Goal: Book appointment/travel/reservation

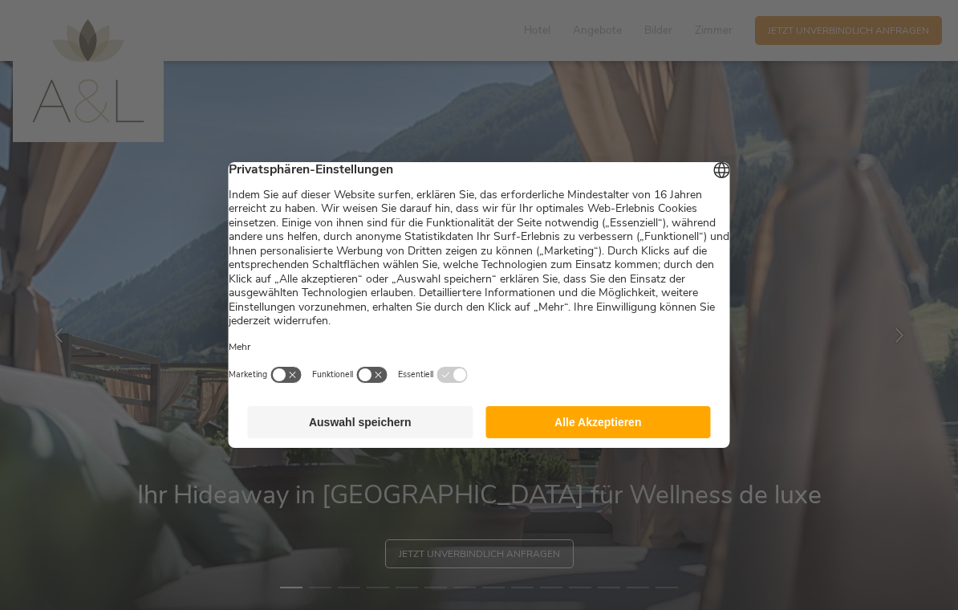
click at [616, 417] on button "Alle Akzeptieren" at bounding box center [599, 422] width 226 height 32
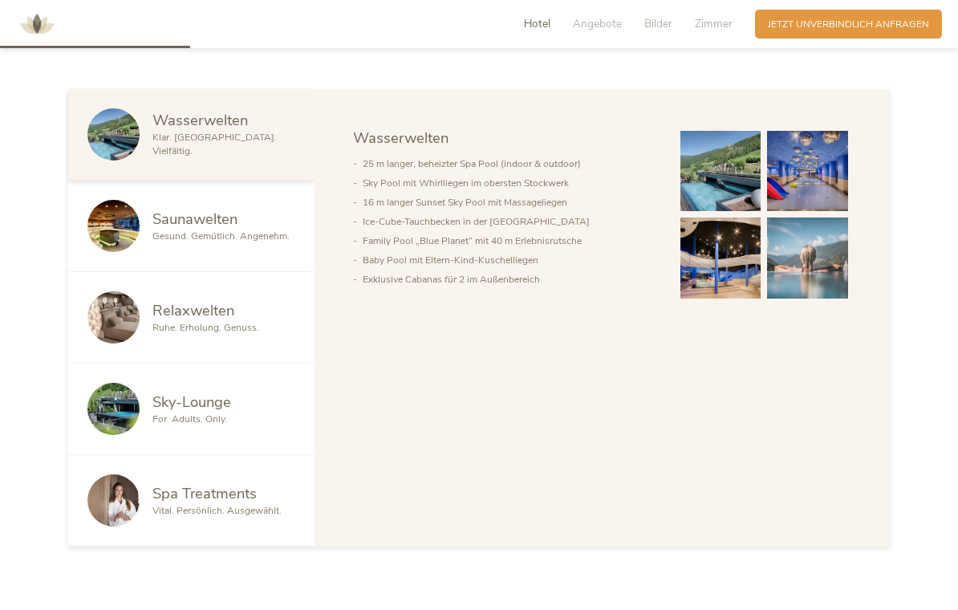
scroll to position [832, 0]
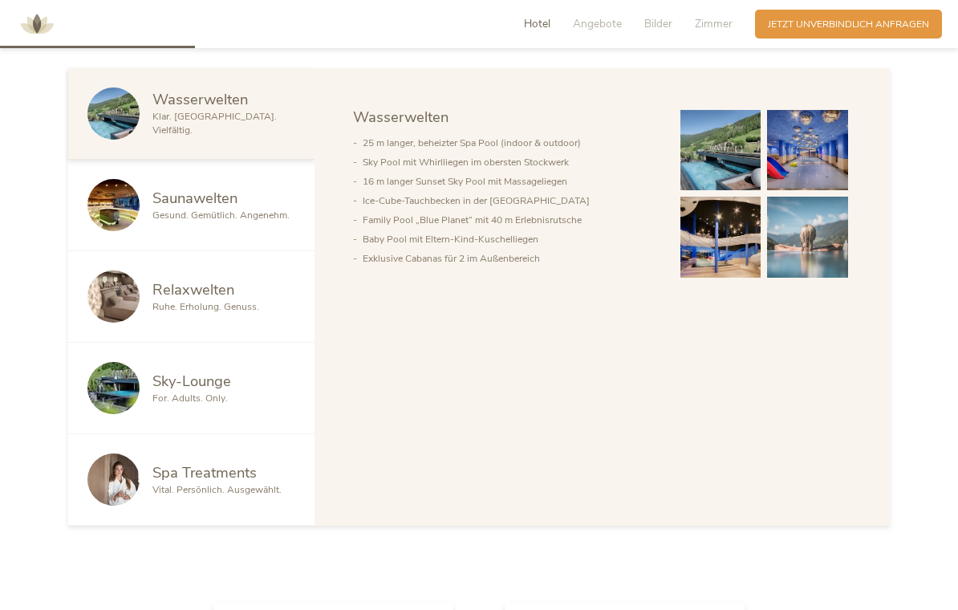
click at [163, 208] on span "Saunawelten" at bounding box center [195, 198] width 85 height 20
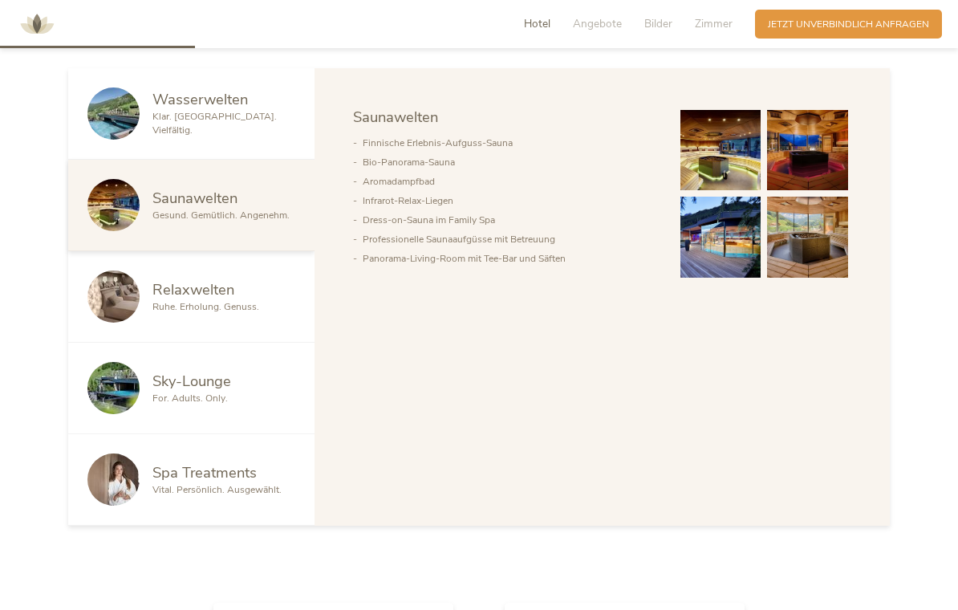
click at [746, 183] on img at bounding box center [721, 150] width 81 height 81
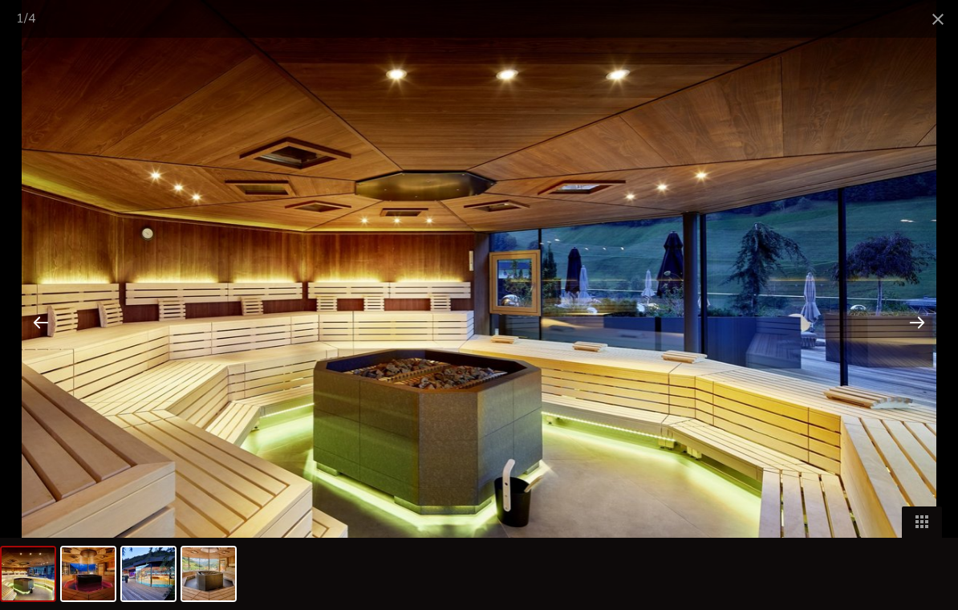
click at [914, 335] on div at bounding box center [918, 322] width 50 height 50
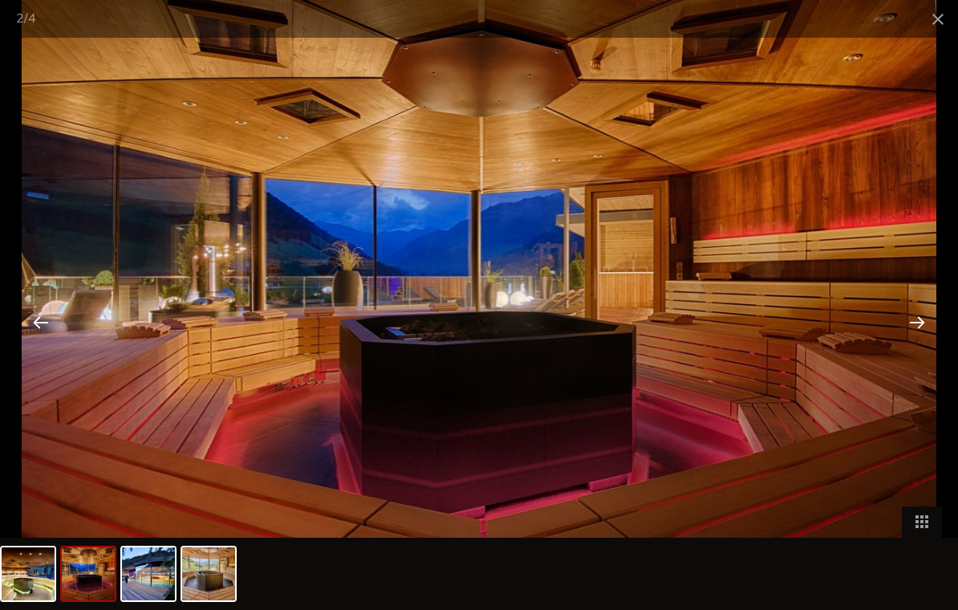
click at [918, 331] on div at bounding box center [918, 322] width 50 height 50
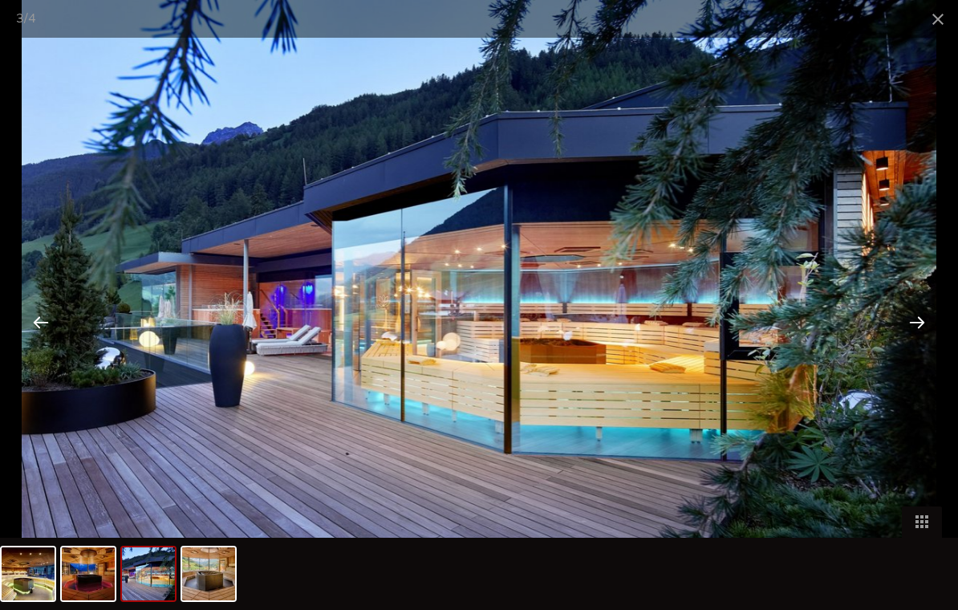
click at [917, 330] on div at bounding box center [918, 322] width 50 height 50
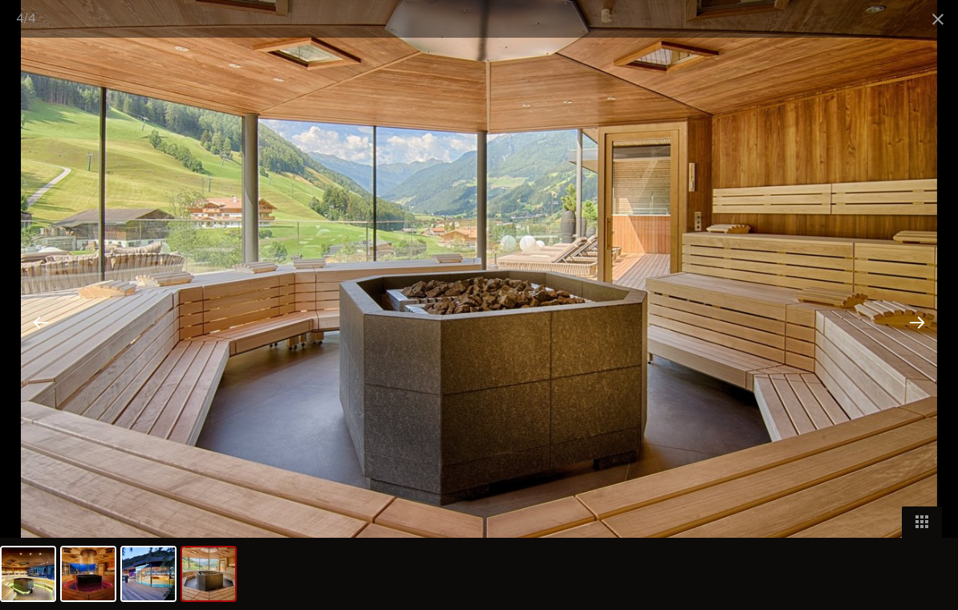
click at [916, 331] on div at bounding box center [918, 322] width 50 height 50
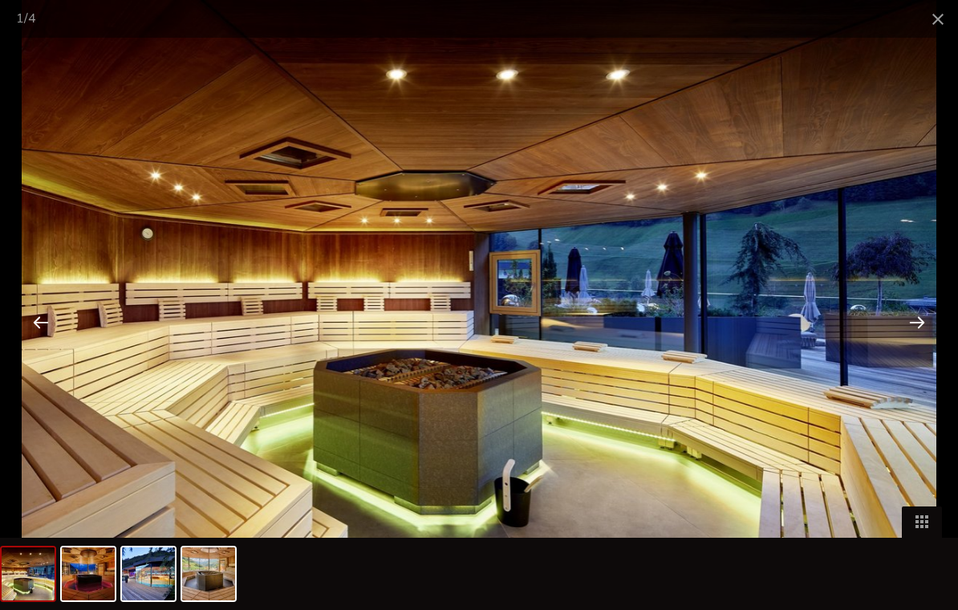
click at [930, 18] on span at bounding box center [938, 19] width 40 height 38
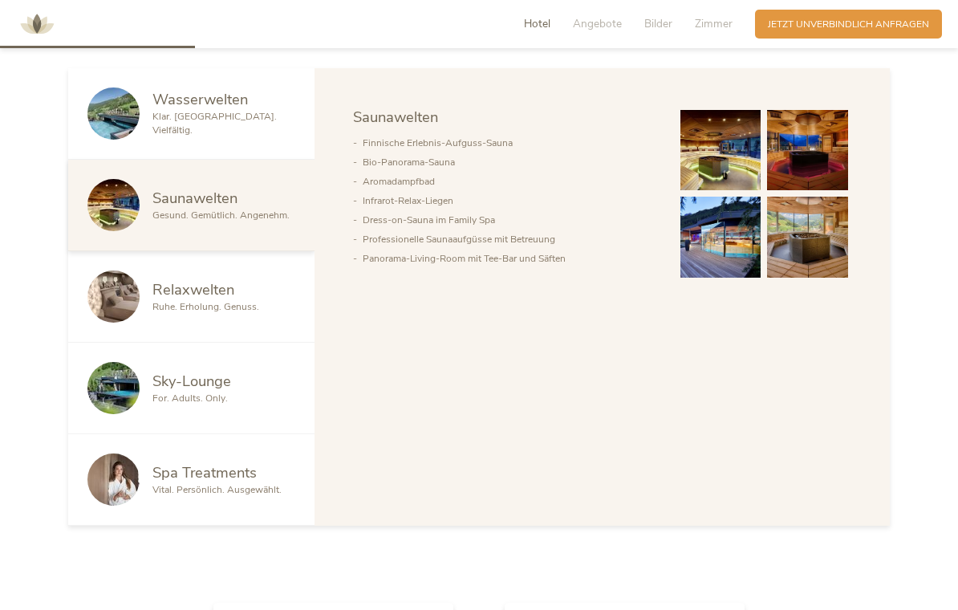
click at [148, 482] on div at bounding box center [119, 480] width 65 height 52
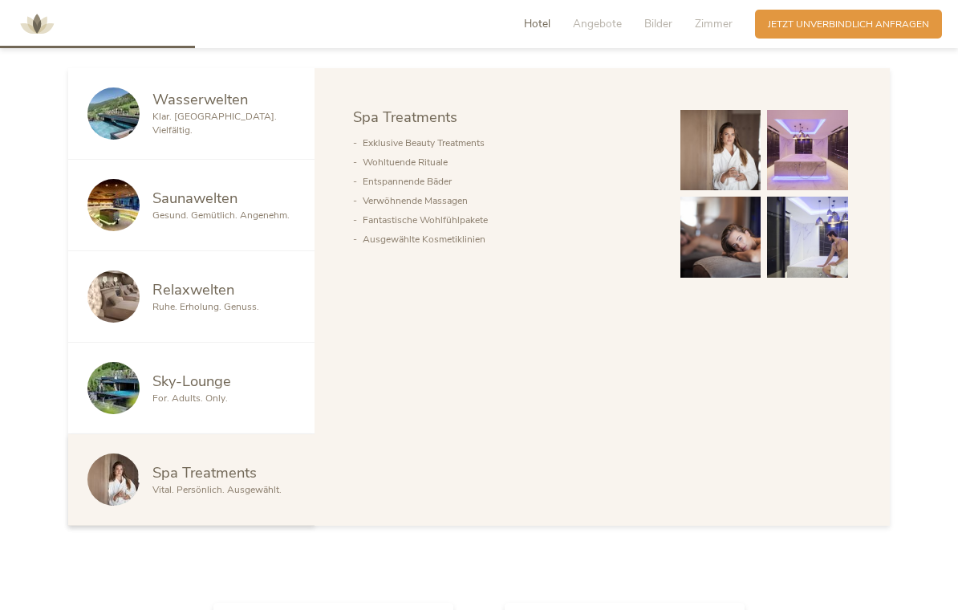
click at [165, 299] on span "Relaxwelten" at bounding box center [194, 289] width 82 height 20
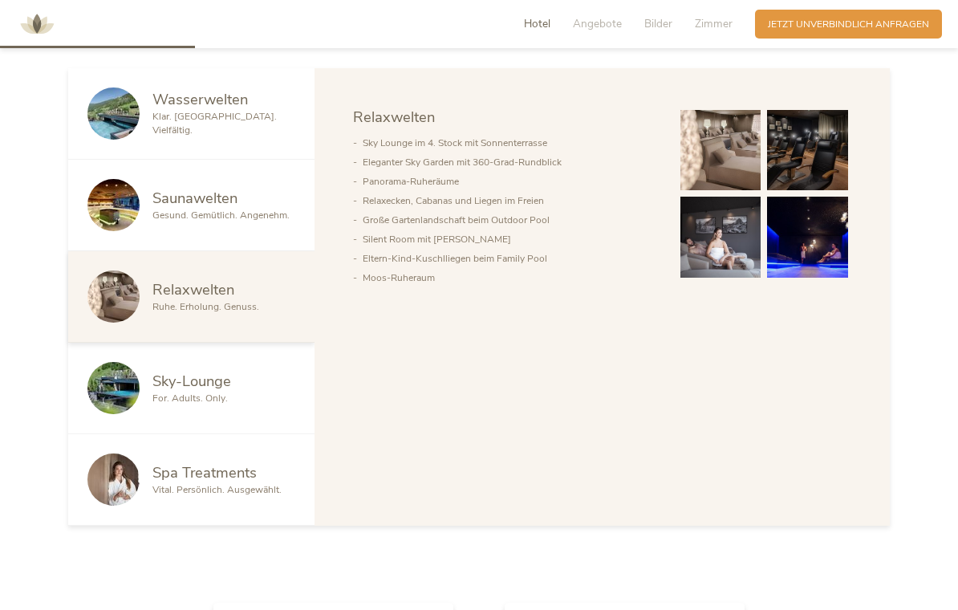
click at [169, 109] on span "Wasserwelten" at bounding box center [201, 99] width 96 height 20
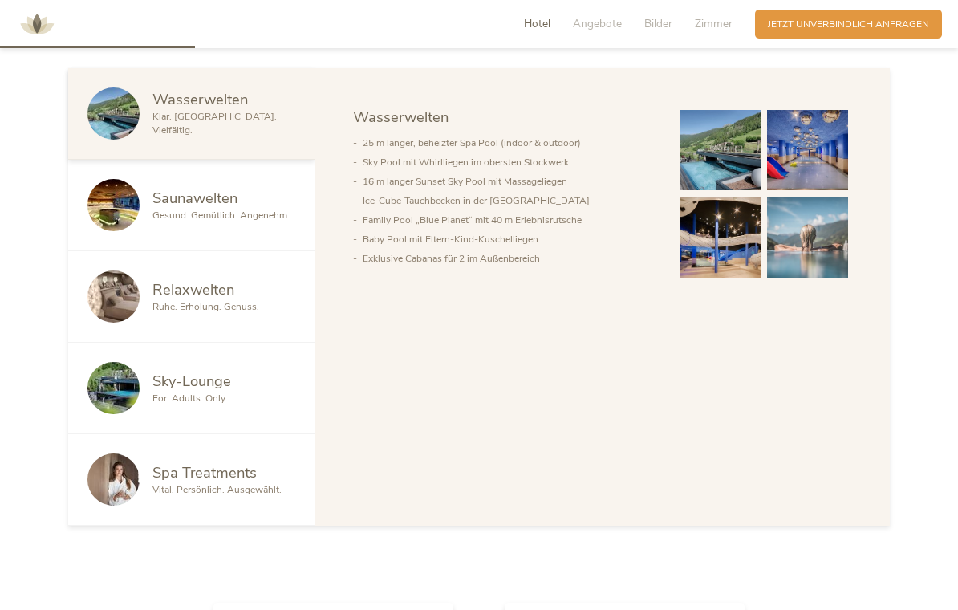
click at [720, 179] on img at bounding box center [721, 150] width 81 height 81
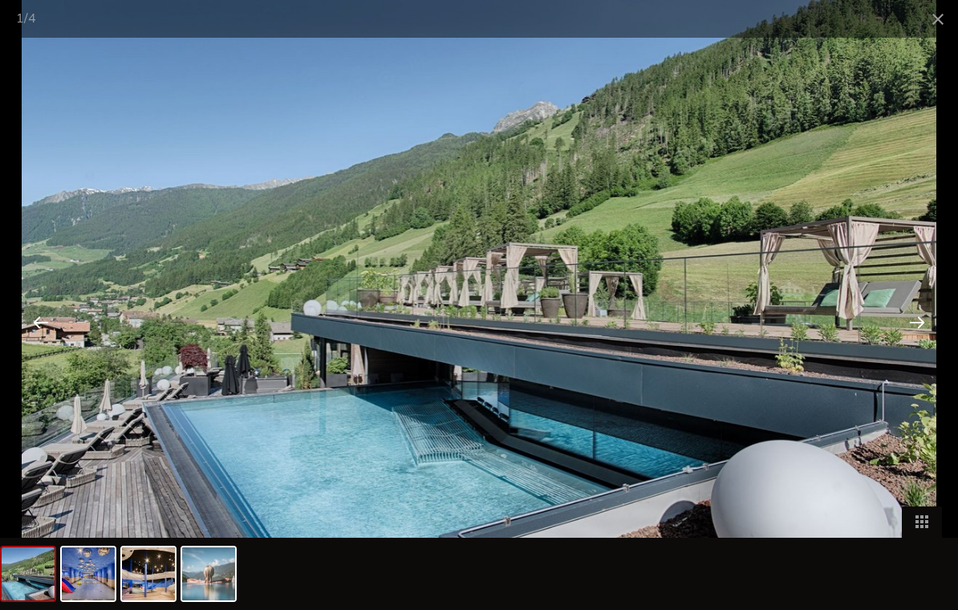
click at [924, 339] on div at bounding box center [918, 322] width 50 height 50
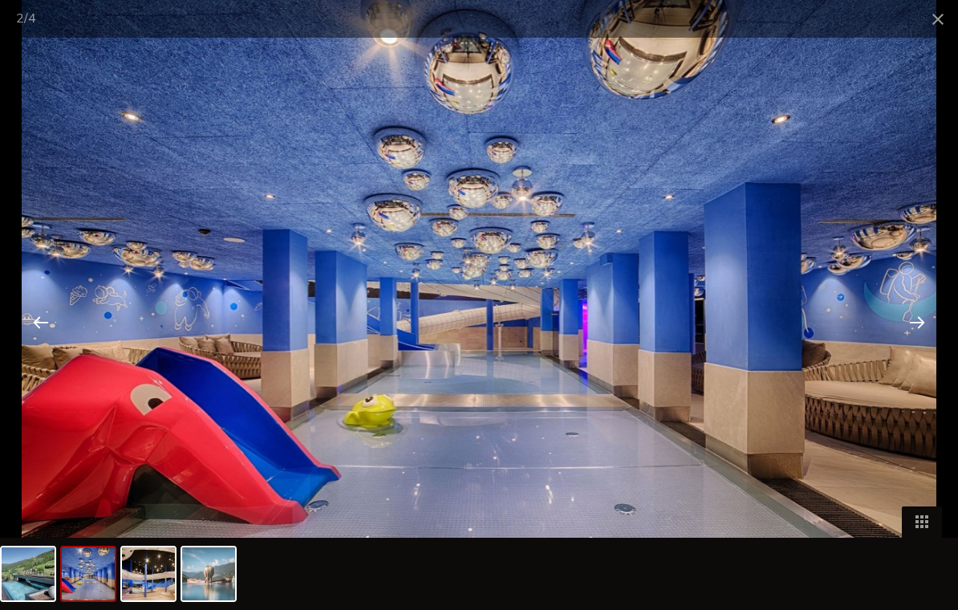
click at [907, 334] on div at bounding box center [918, 322] width 50 height 50
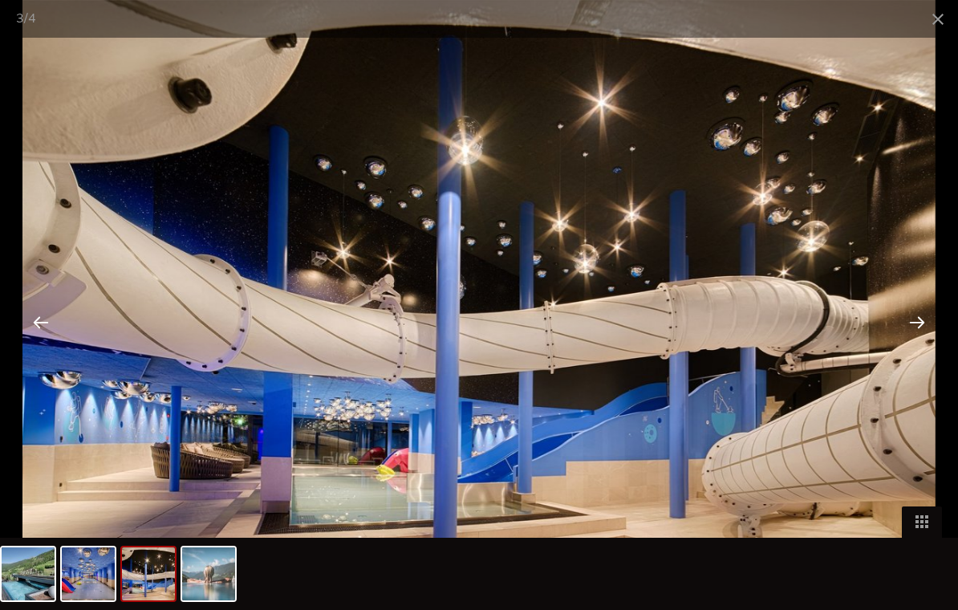
click at [909, 338] on div at bounding box center [918, 322] width 50 height 50
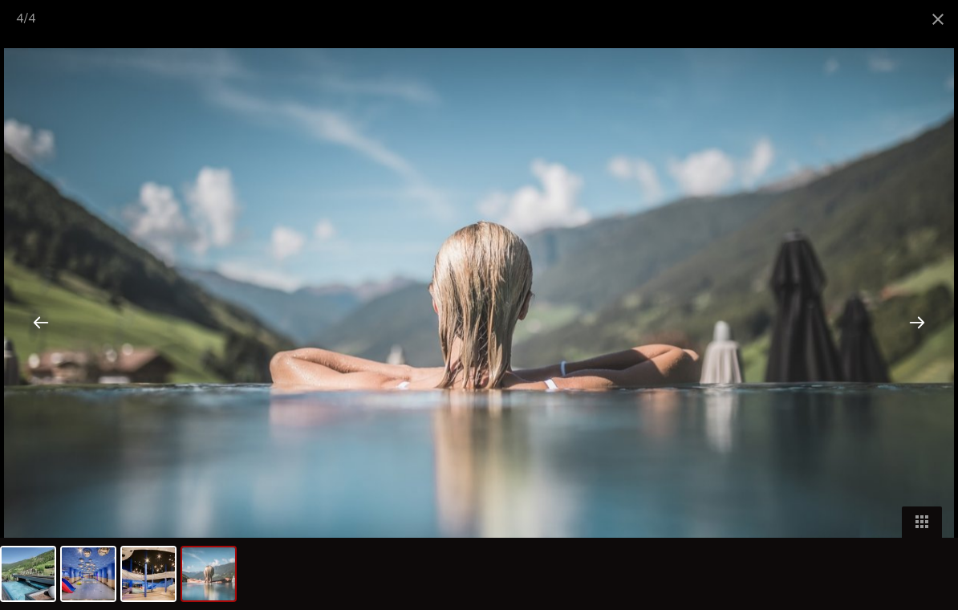
click at [917, 330] on div at bounding box center [918, 322] width 50 height 50
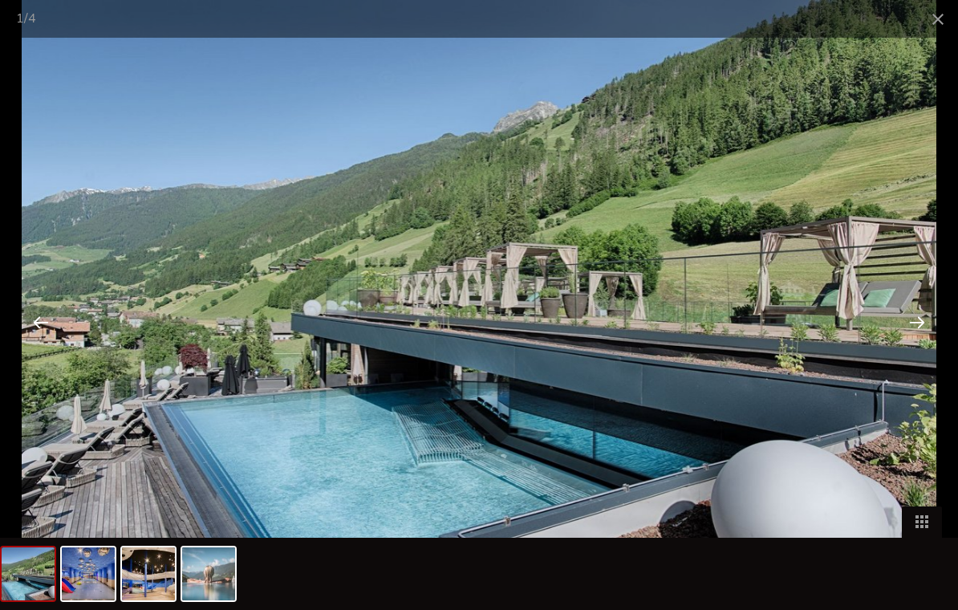
click at [920, 22] on span at bounding box center [938, 19] width 40 height 38
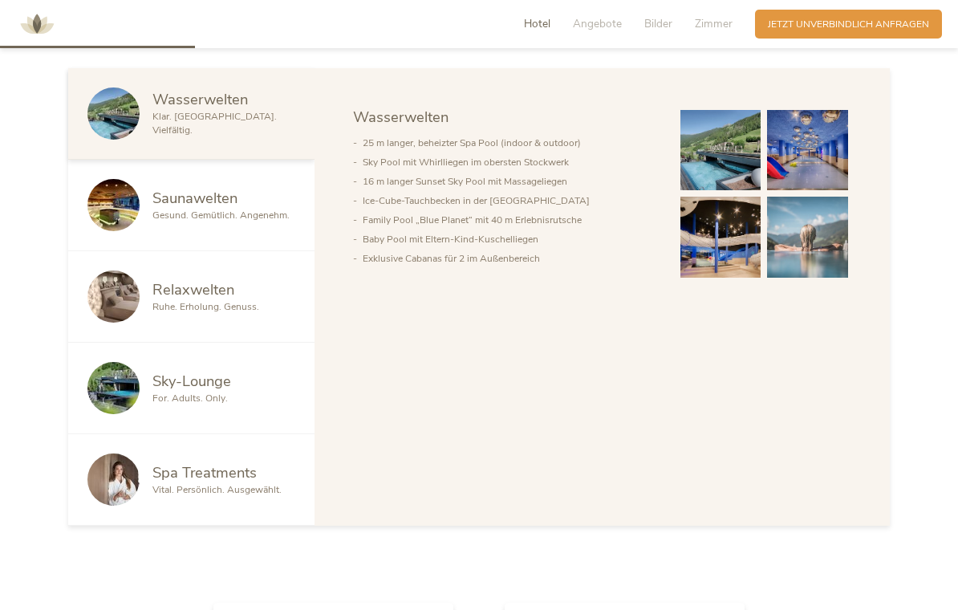
click at [727, 22] on span "Zimmer" at bounding box center [714, 23] width 38 height 15
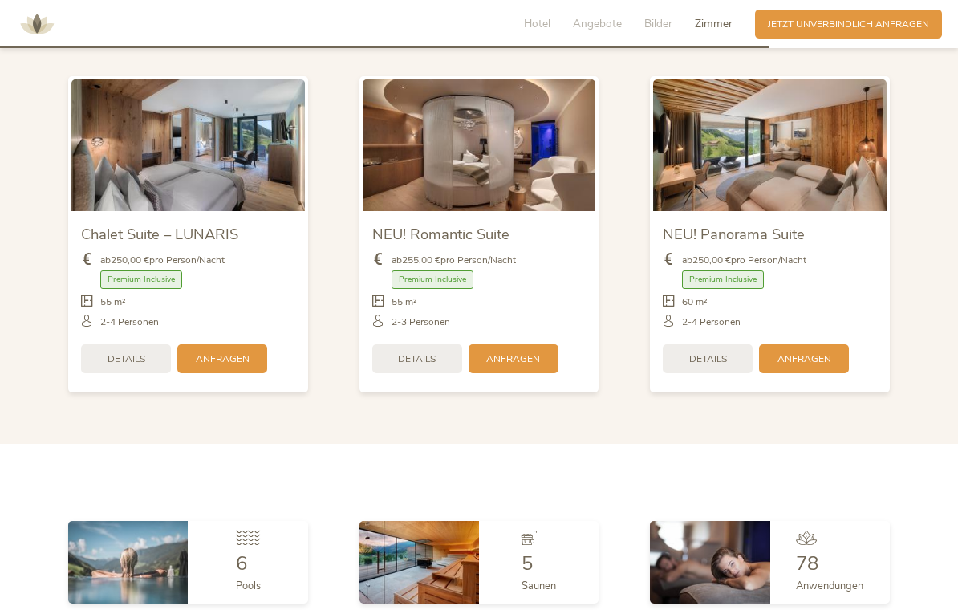
scroll to position [3271, 0]
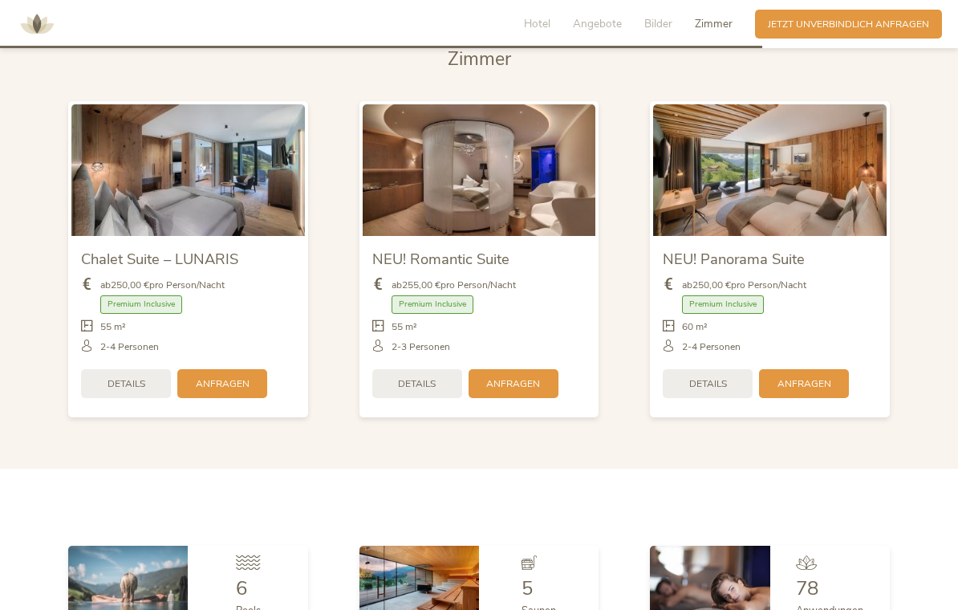
click at [149, 194] on img at bounding box center [188, 169] width 234 height 131
click at [170, 190] on img at bounding box center [188, 169] width 234 height 131
click at [156, 203] on img at bounding box center [188, 169] width 234 height 131
click at [133, 208] on img at bounding box center [188, 169] width 234 height 131
click at [221, 226] on img at bounding box center [188, 169] width 234 height 131
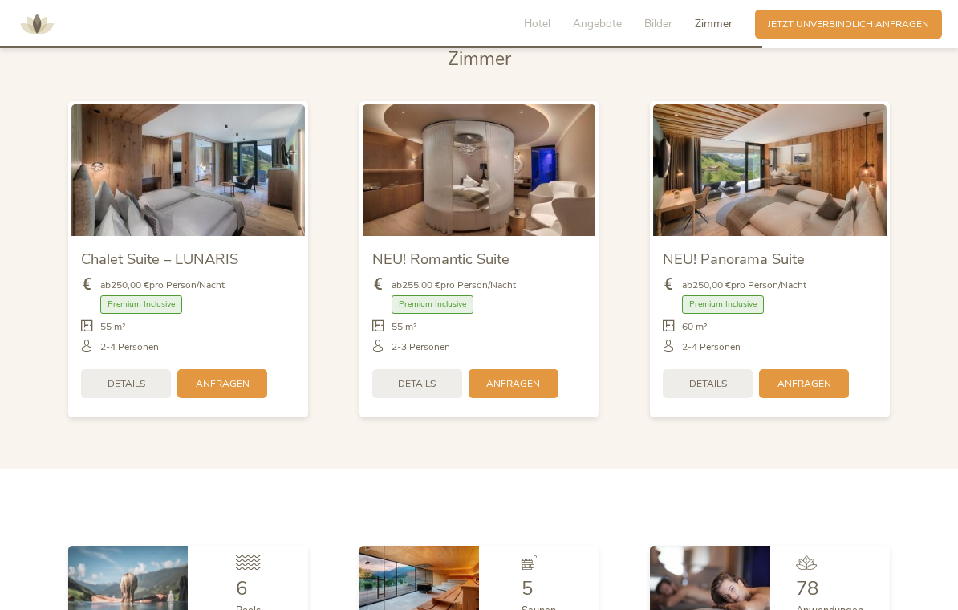
click at [223, 197] on img at bounding box center [188, 169] width 234 height 131
click at [230, 193] on img at bounding box center [188, 169] width 234 height 131
click at [254, 270] on div "Chalet Suite – LUNARIS" at bounding box center [188, 258] width 214 height 24
click at [246, 147] on img at bounding box center [188, 169] width 234 height 131
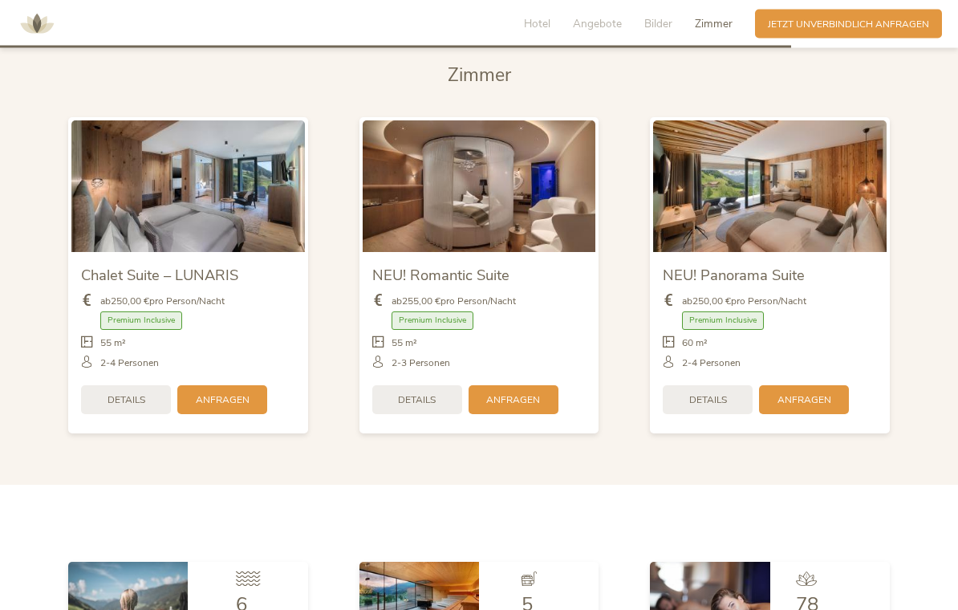
scroll to position [3151, 0]
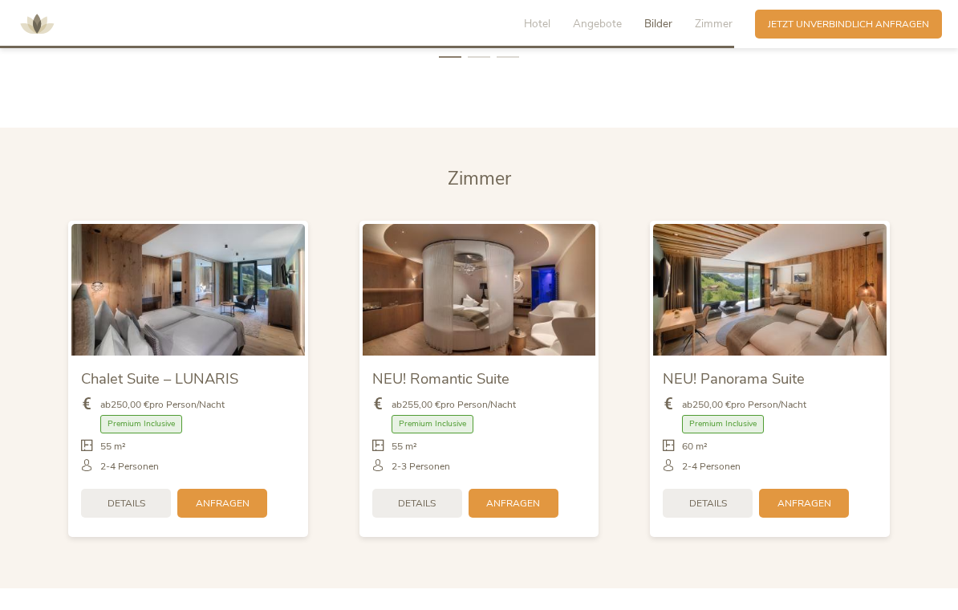
click at [117, 511] on span "Details" at bounding box center [127, 504] width 38 height 14
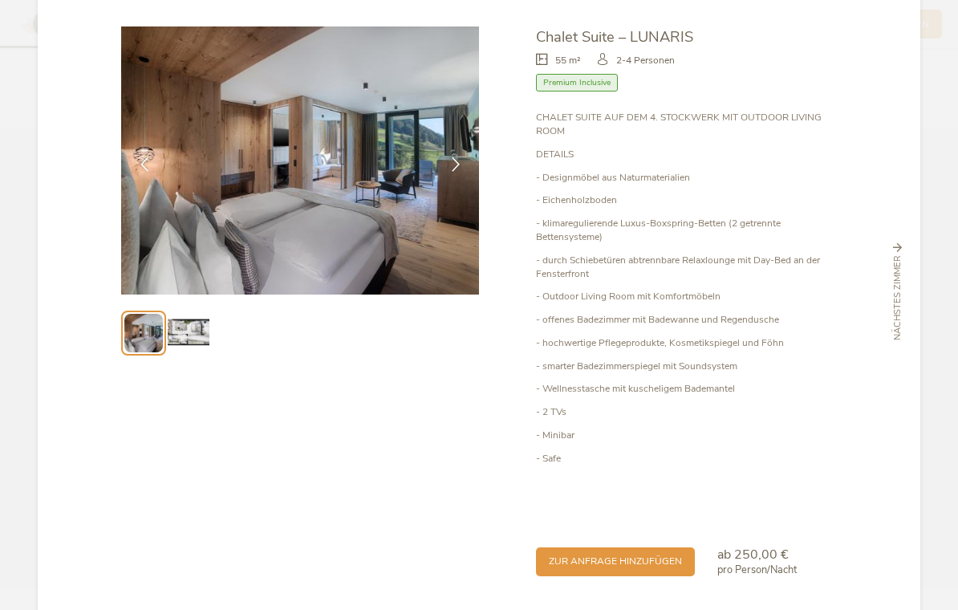
scroll to position [63, 0]
click at [460, 161] on div at bounding box center [456, 165] width 40 height 40
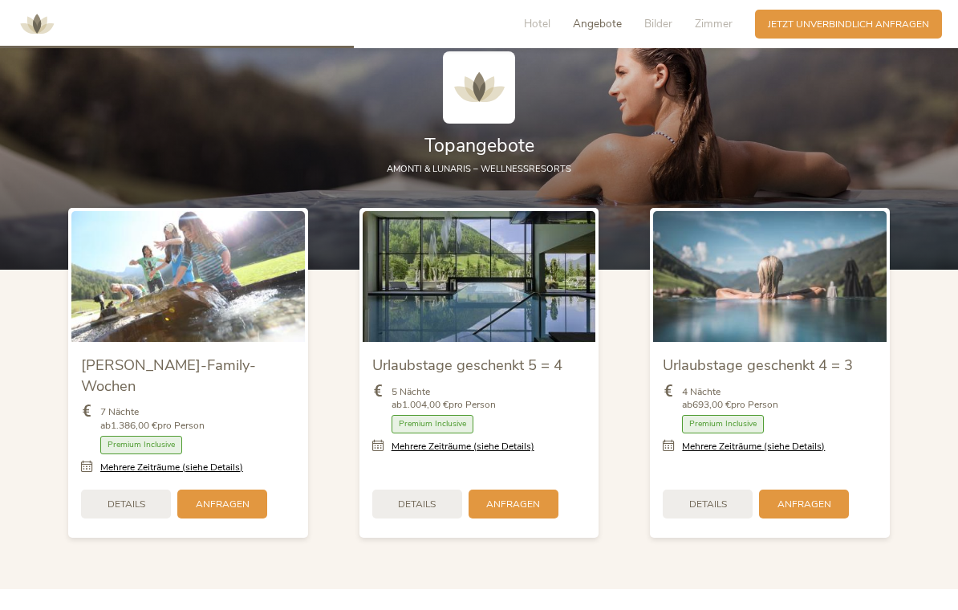
scroll to position [1605, 0]
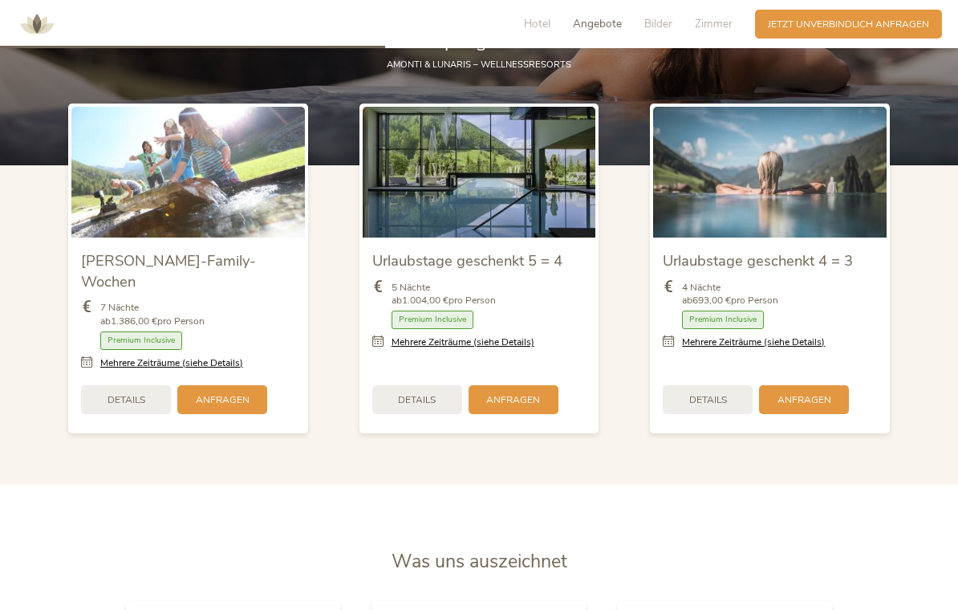
click at [717, 393] on span "Details" at bounding box center [709, 400] width 38 height 14
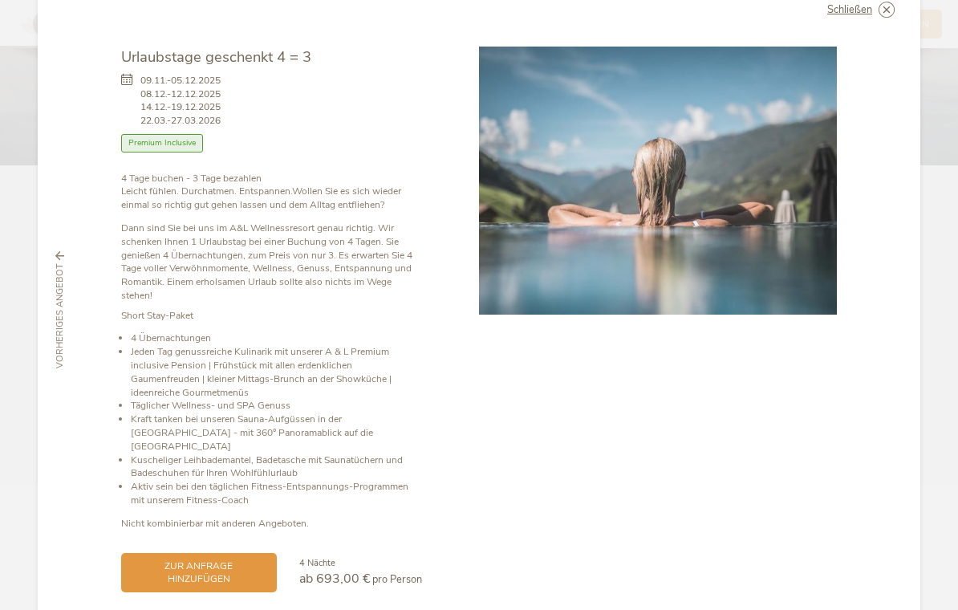
scroll to position [43, 0]
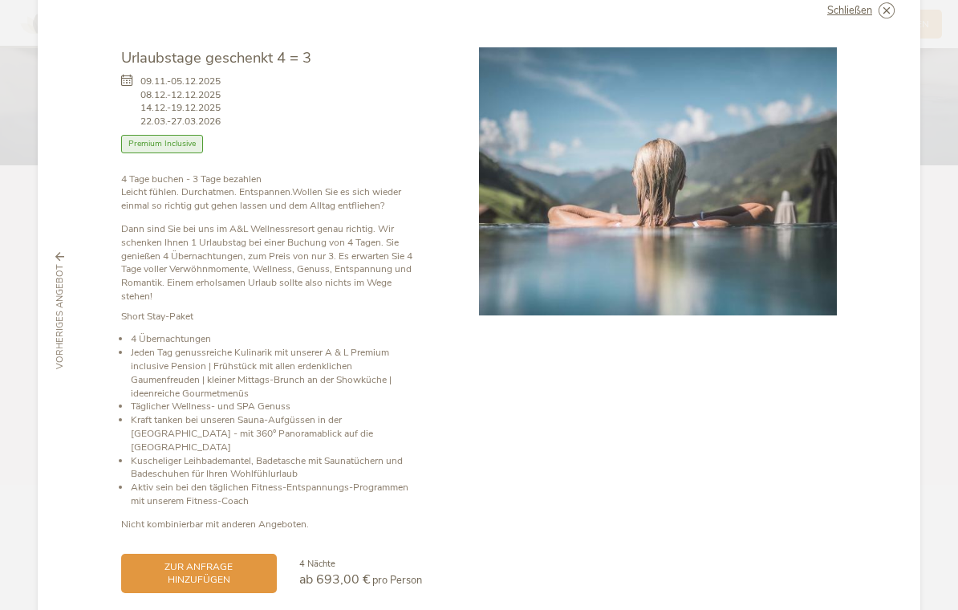
click at [222, 560] on span "zur Anfrage hinzufügen" at bounding box center [199, 573] width 130 height 27
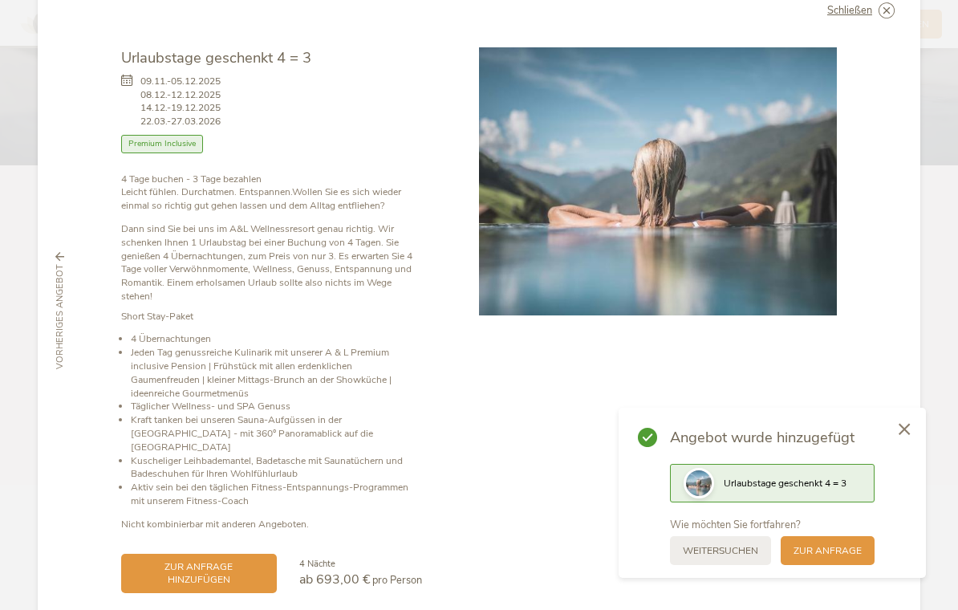
click at [905, 435] on icon at bounding box center [904, 429] width 11 height 12
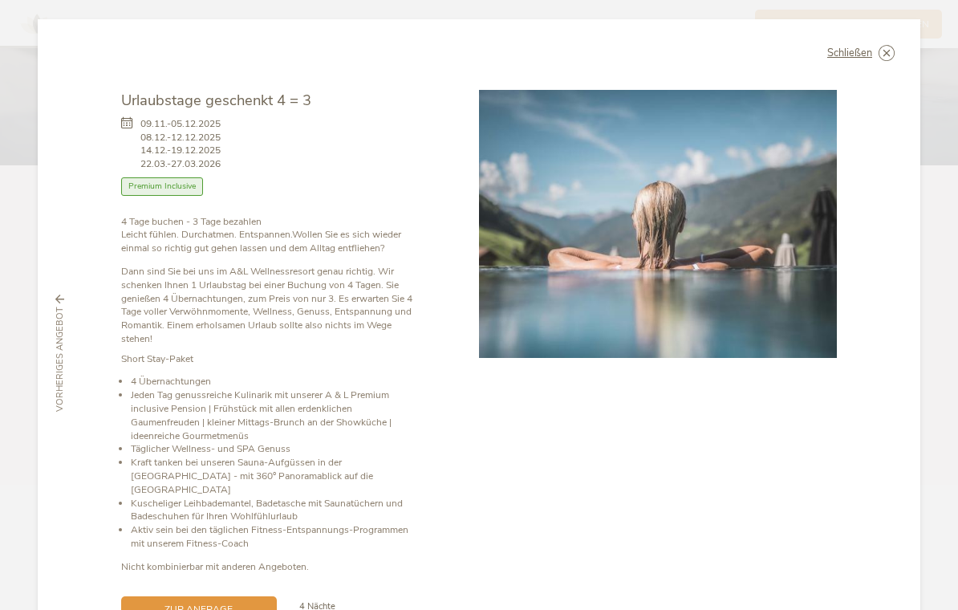
scroll to position [0, 0]
click at [874, 53] on div "Schließen" at bounding box center [861, 53] width 67 height 16
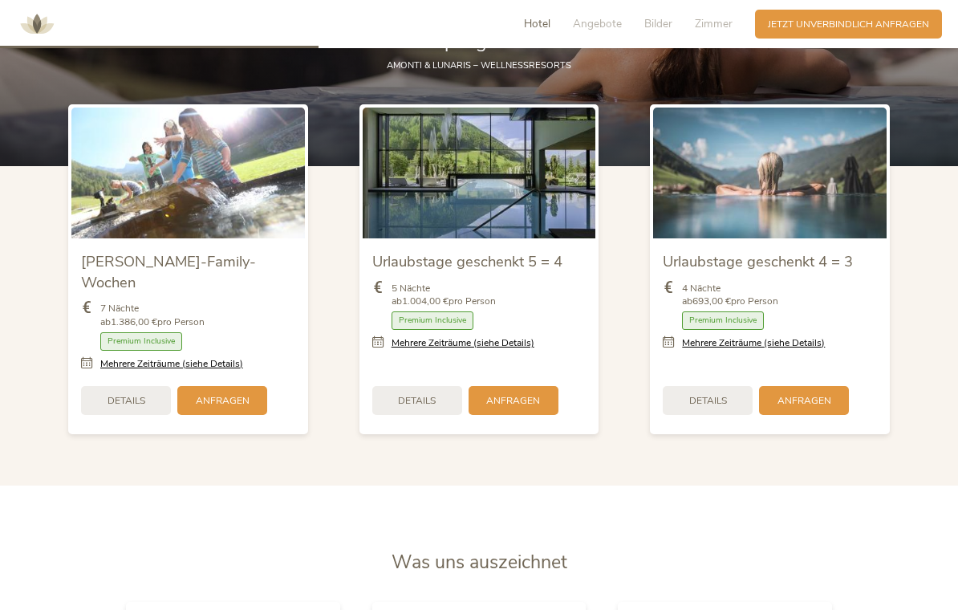
scroll to position [1438, 0]
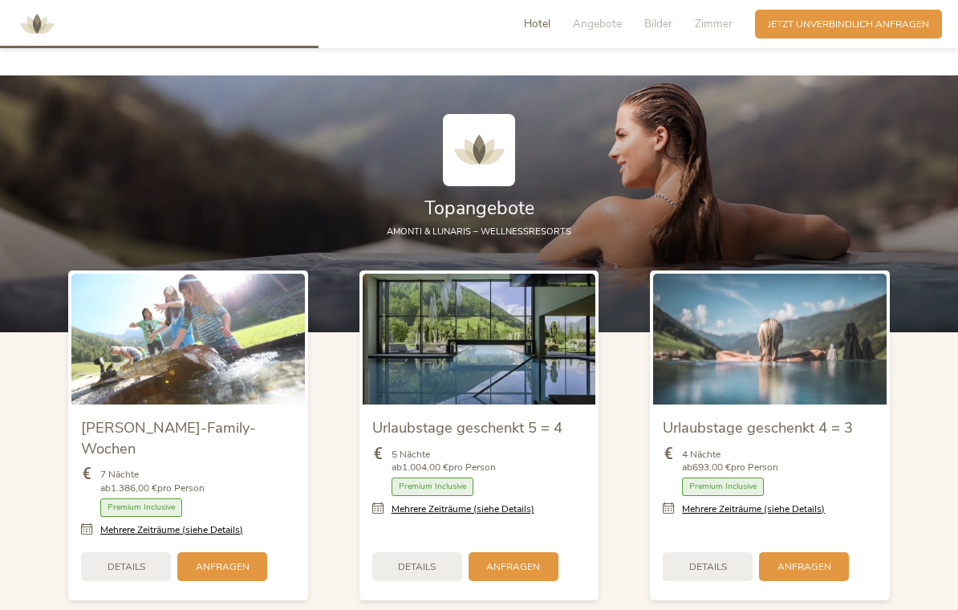
click at [710, 572] on span "Details" at bounding box center [709, 567] width 38 height 14
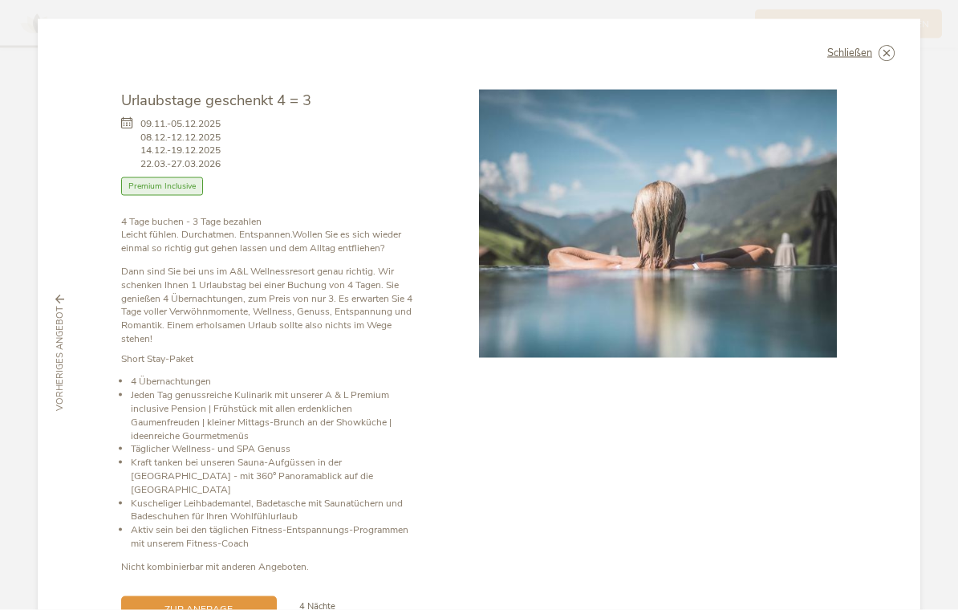
scroll to position [881, 0]
click at [853, 48] on span "Schließen" at bounding box center [850, 53] width 45 height 10
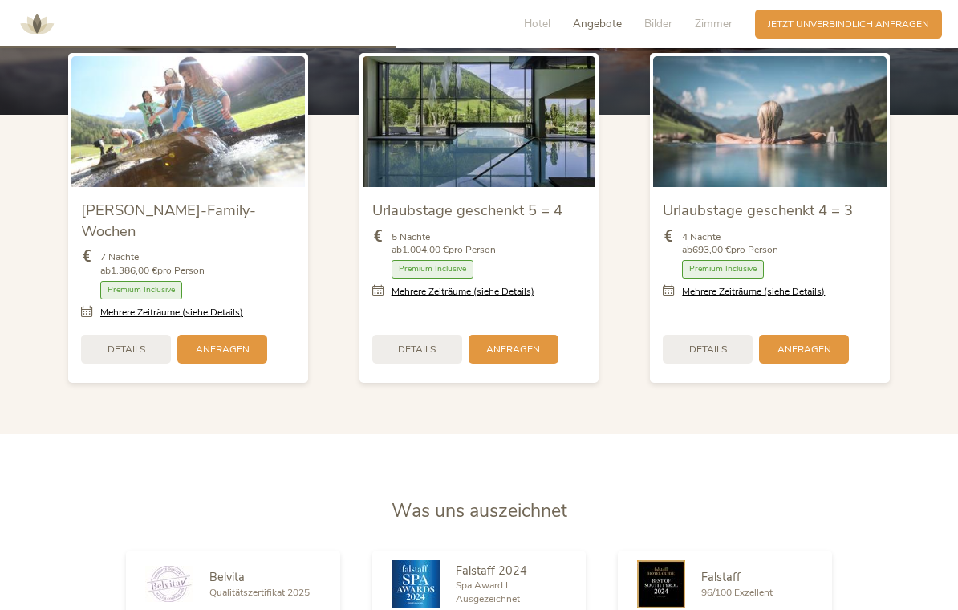
scroll to position [1654, 0]
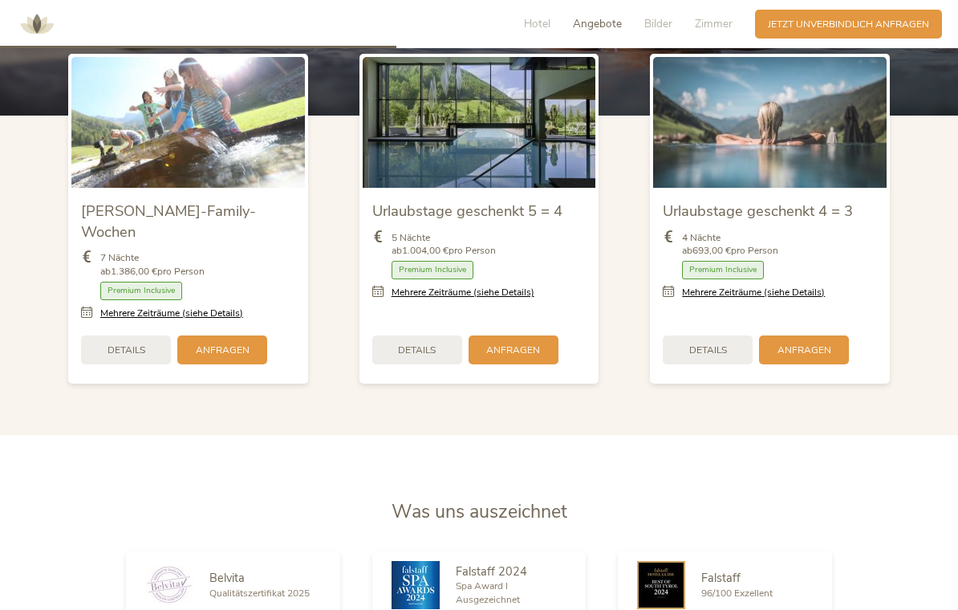
click at [720, 354] on span "Details" at bounding box center [709, 351] width 38 height 14
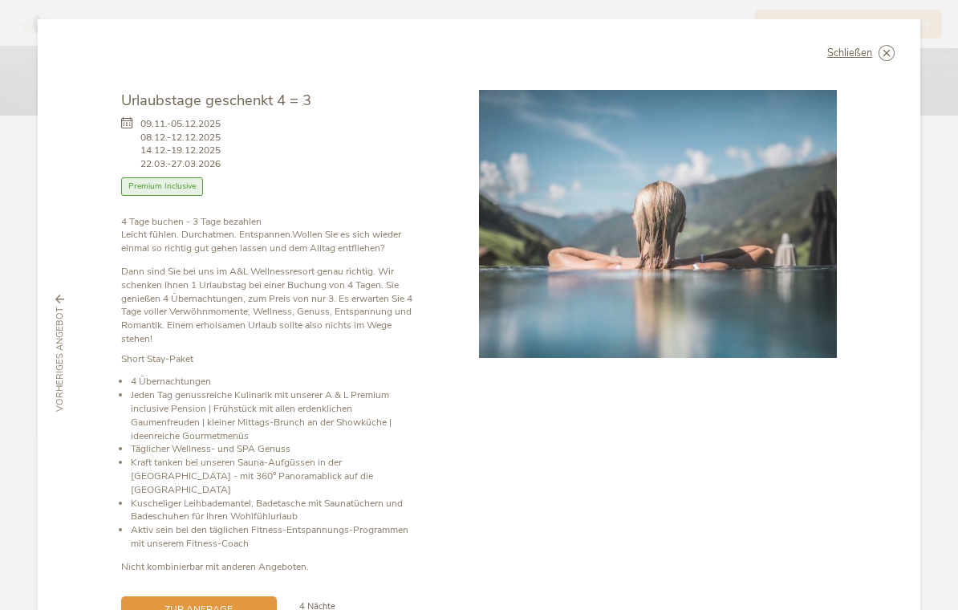
click at [0, 0] on icon at bounding box center [0, 0] width 0 height 0
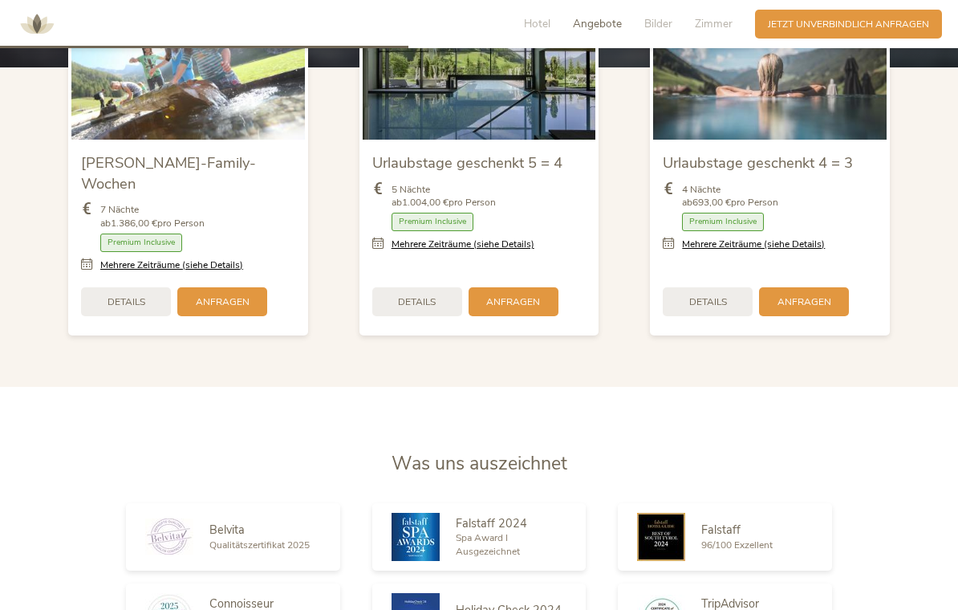
scroll to position [1703, 0]
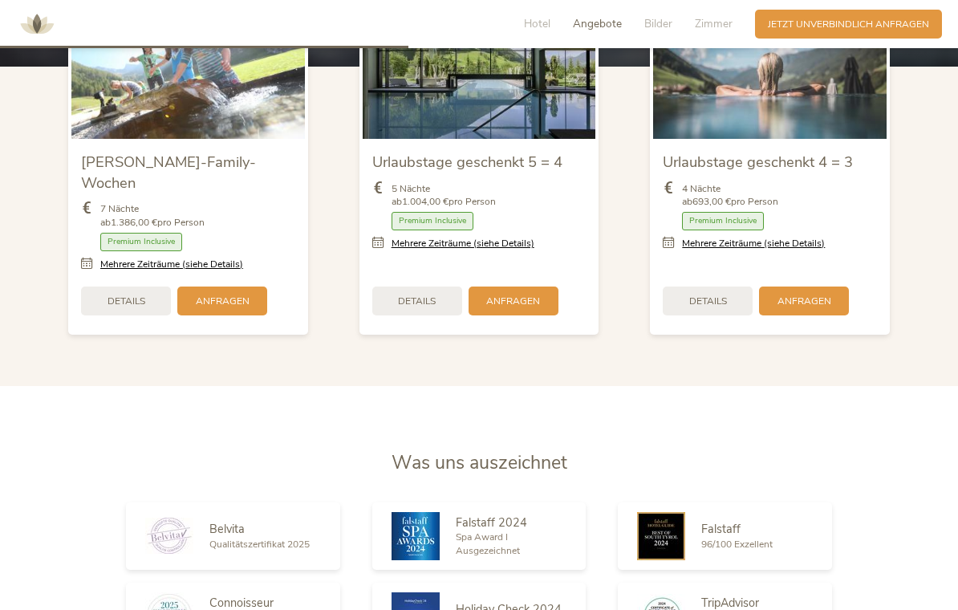
click at [808, 298] on span "Anfragen" at bounding box center [805, 302] width 54 height 14
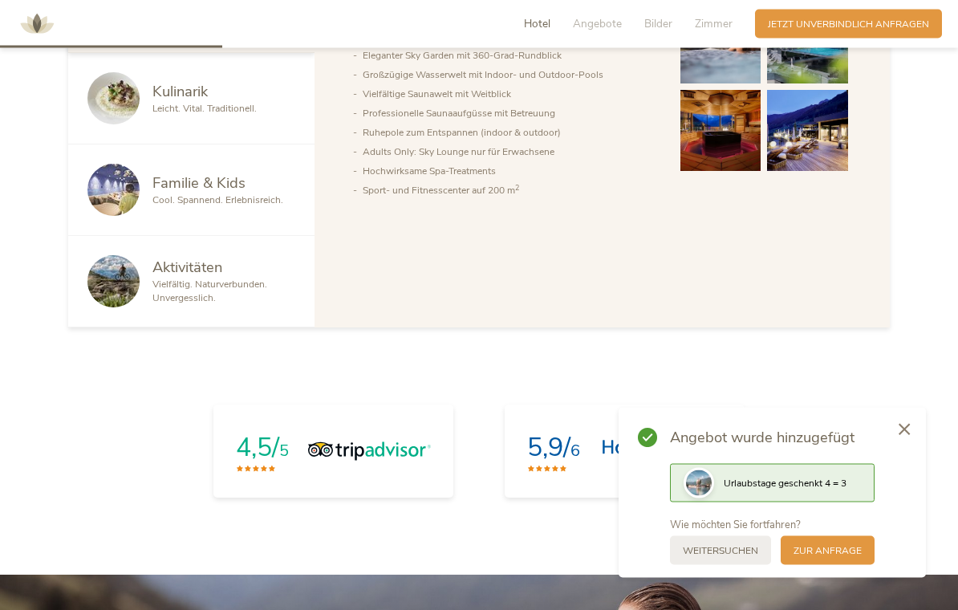
scroll to position [934, 0]
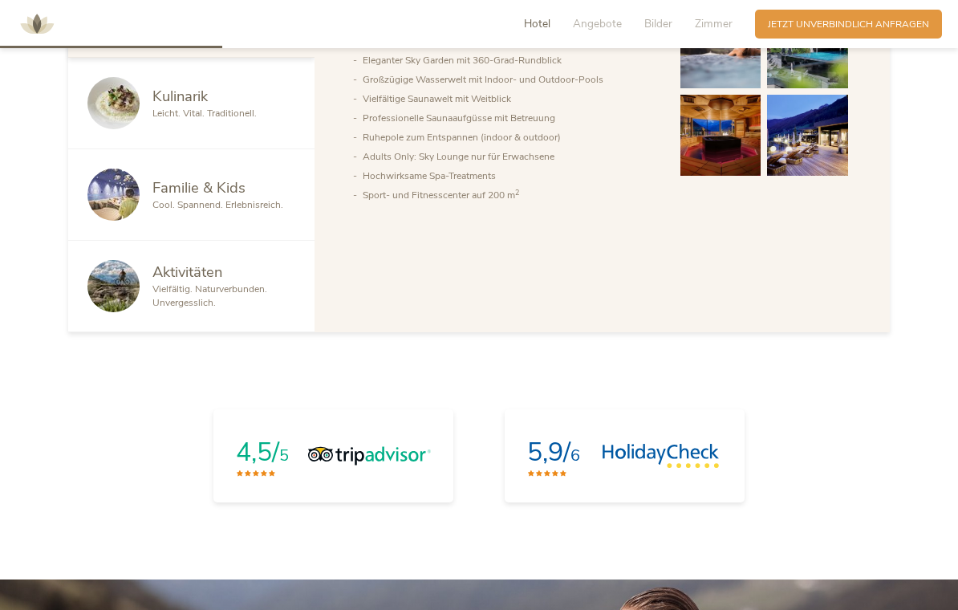
click at [901, 433] on div "4,5/ 5 5,9/ 6" at bounding box center [479, 457] width 873 height 120
